Goal: Task Accomplishment & Management: Manage account settings

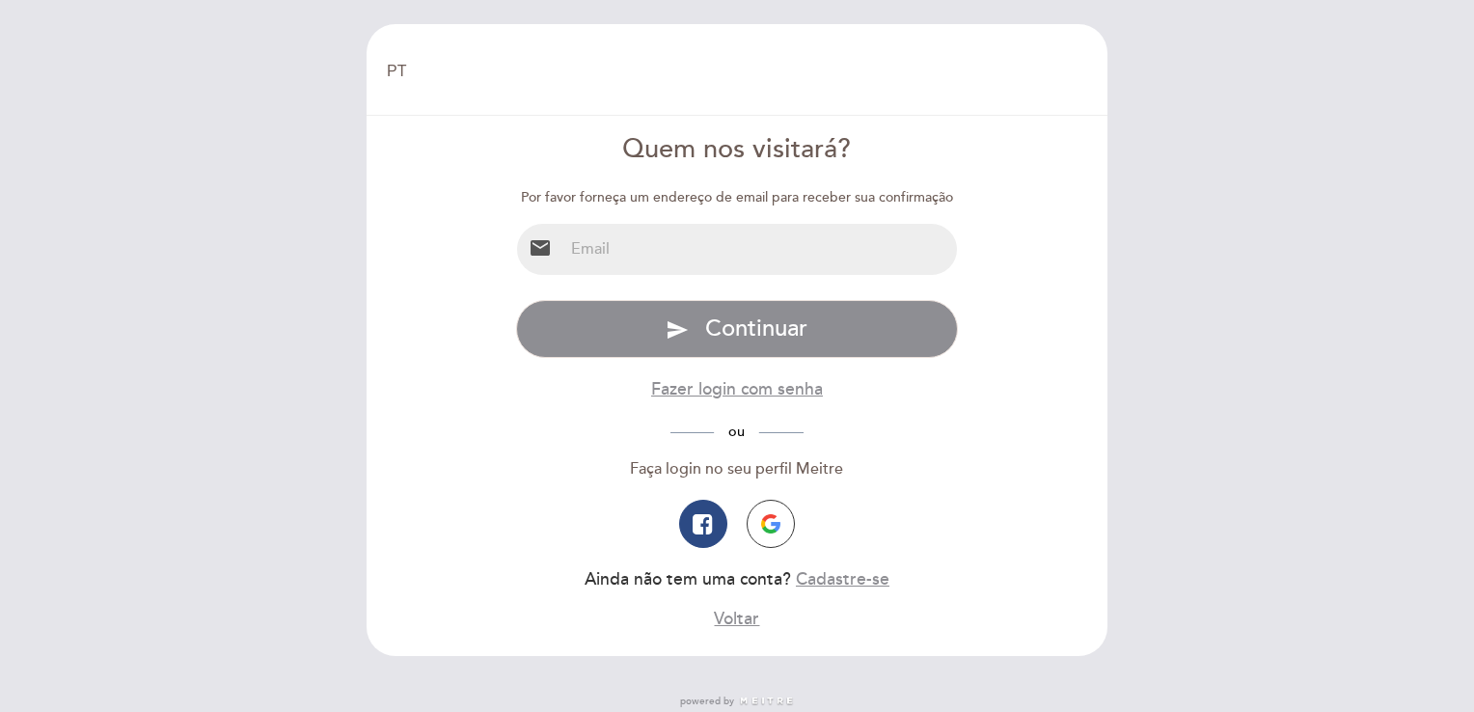
select select "pt"
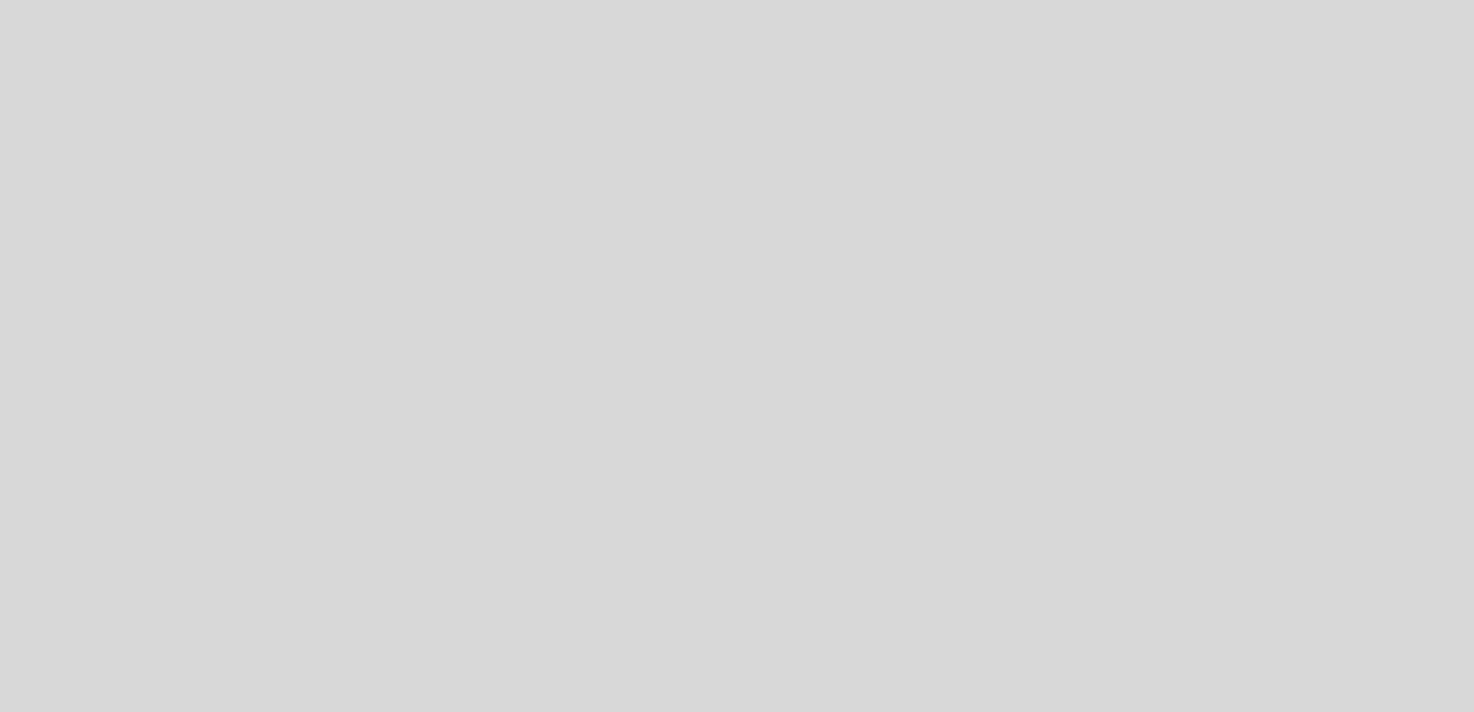
select select "pt"
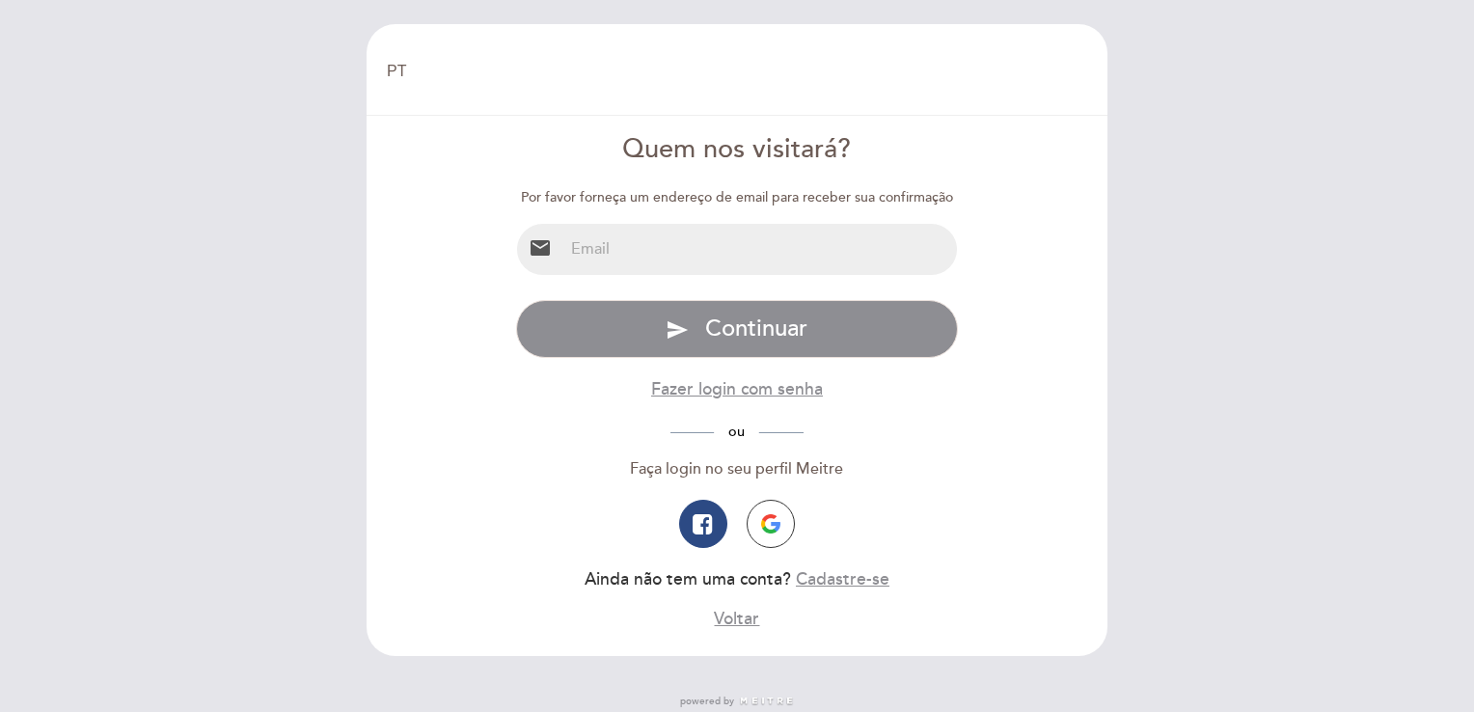
click at [686, 243] on input "email" at bounding box center [760, 249] width 394 height 51
type input "[EMAIL_ADDRESS][DOMAIN_NAME]"
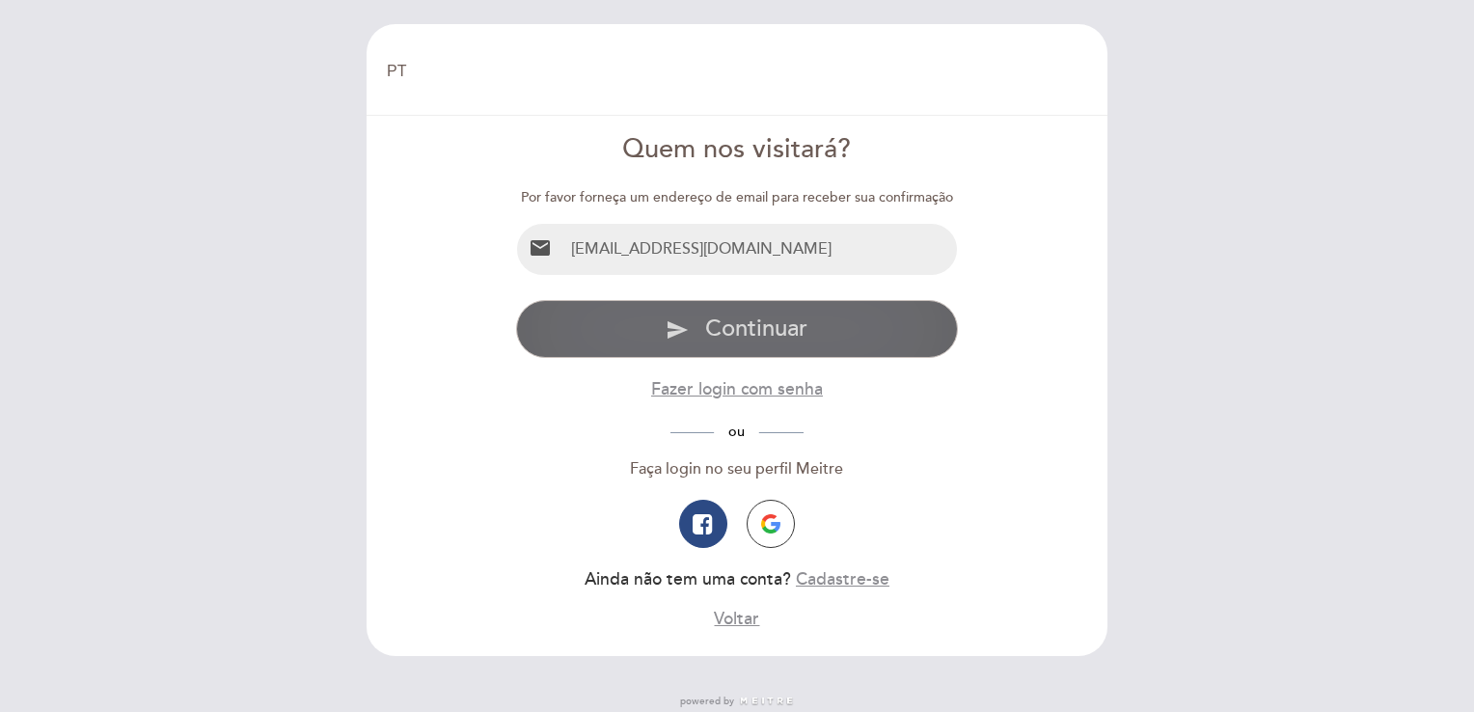
click at [779, 324] on span "Continuar" at bounding box center [756, 328] width 102 height 28
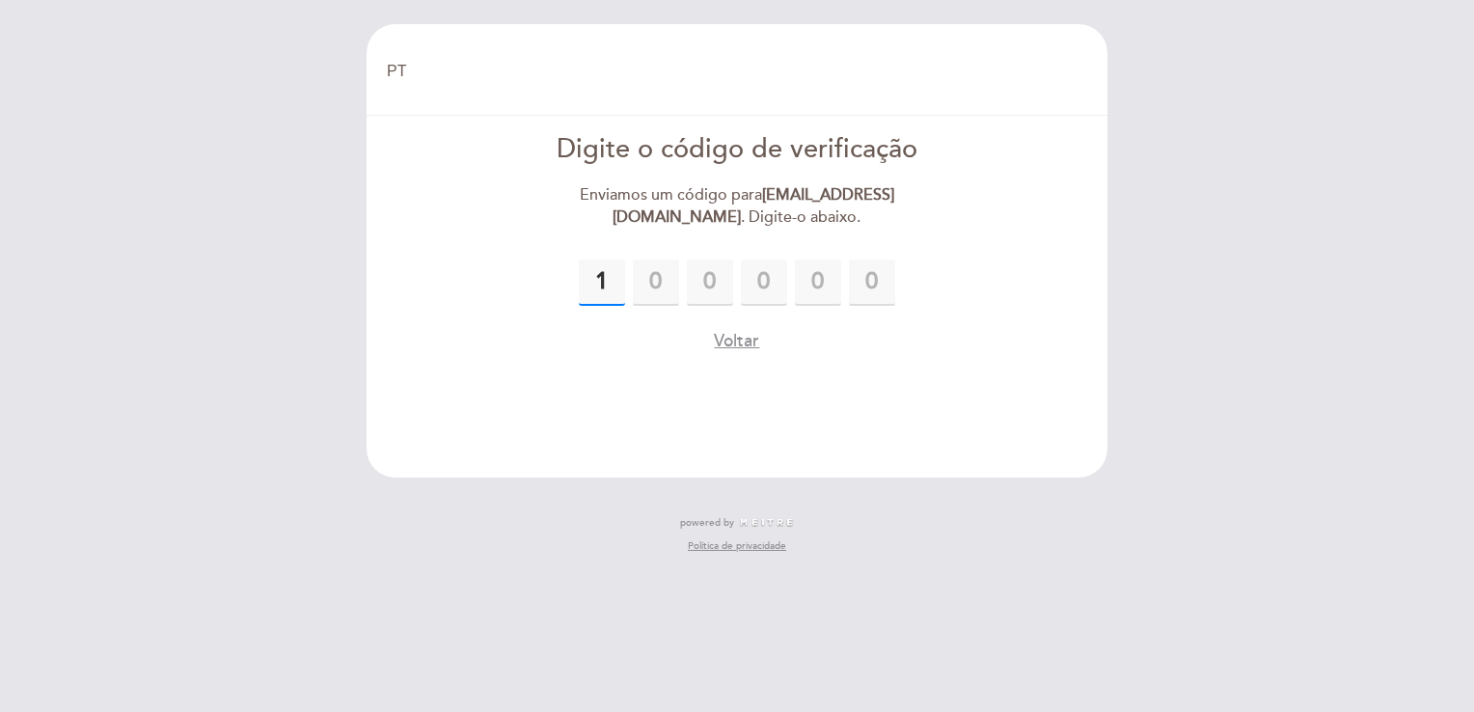
type input "1"
type input "2"
type input "9"
type input "4"
type input "1"
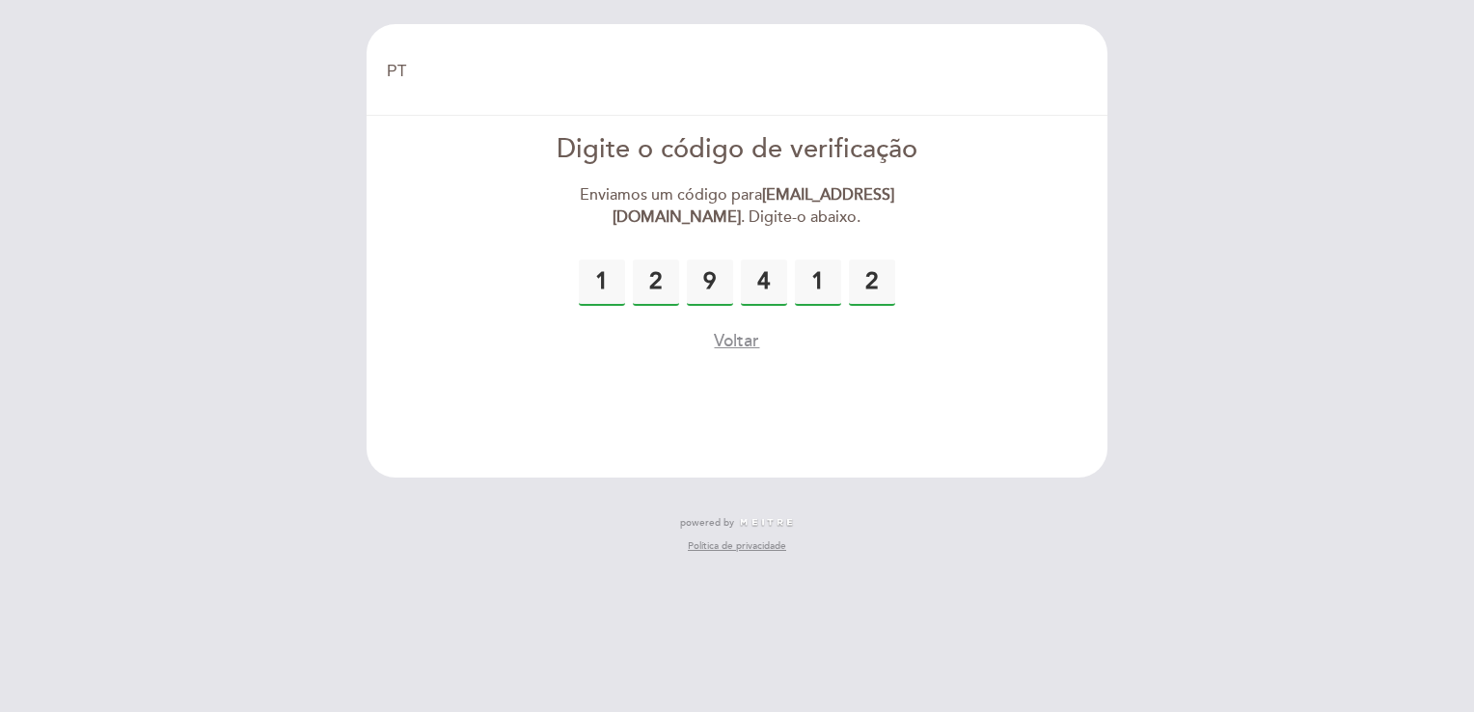
type input "2"
